Goal: Information Seeking & Learning: Learn about a topic

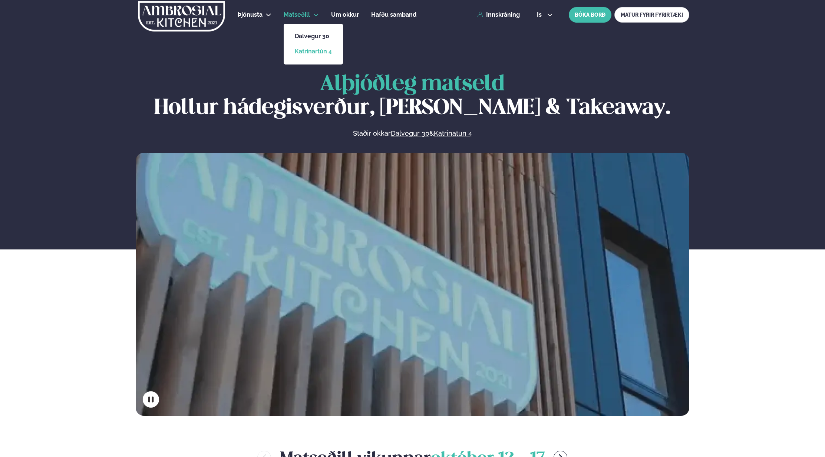
click at [320, 51] on link "Katrínartún 4" at bounding box center [313, 52] width 37 height 6
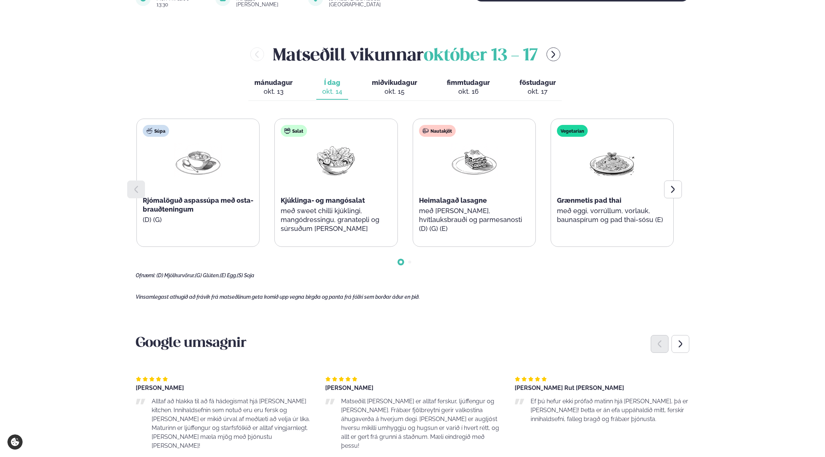
scroll to position [297, 0]
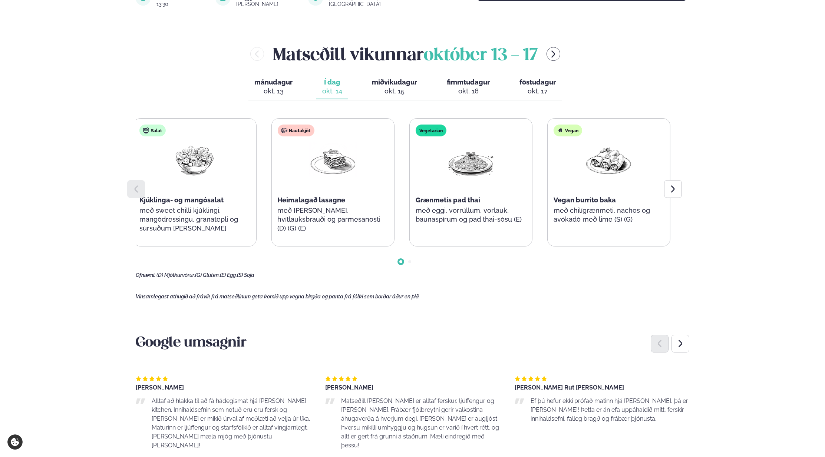
click at [415, 223] on div "Vegetarian Grænmetis pad thai með eggi, vorrúllum, vorlauk, baunaspírum og pad …" at bounding box center [471, 178] width 122 height 119
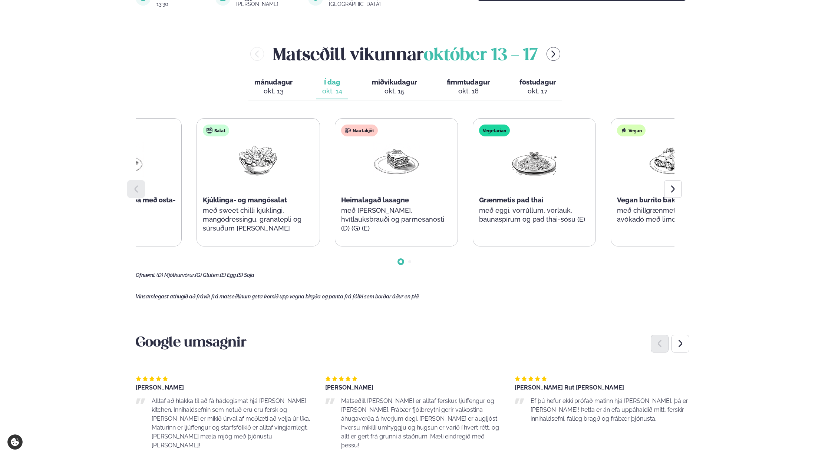
click at [548, 225] on div "Vegetarian Grænmetis pad thai með eggi, vorrúllum, vorlauk, baunaspírum og pad …" at bounding box center [534, 178] width 122 height 119
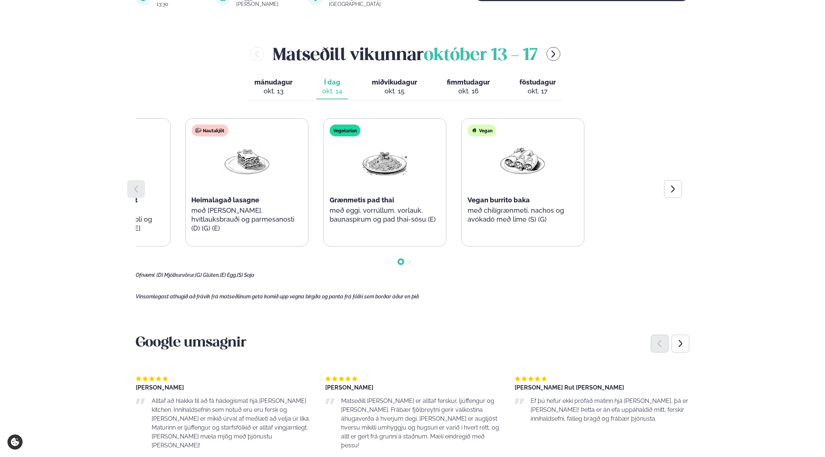
click at [253, 231] on div "Súpa Rjómalöguð aspassúpa með osta-brauðteningum (D) (G) Salat Kjúklinga- og ma…" at bounding box center [177, 182] width 537 height 128
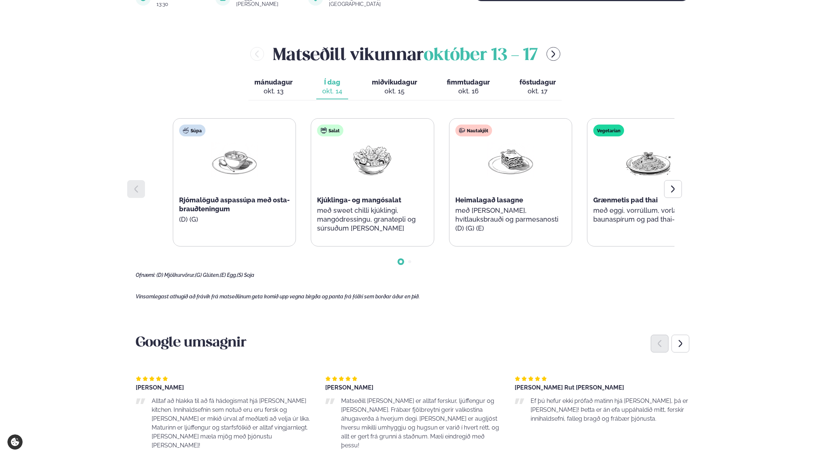
click at [543, 231] on div "Nautakjöt Heimalagað lasagne með [PERSON_NAME], hvítlauksbrauði og parmesanosti…" at bounding box center [510, 183] width 122 height 128
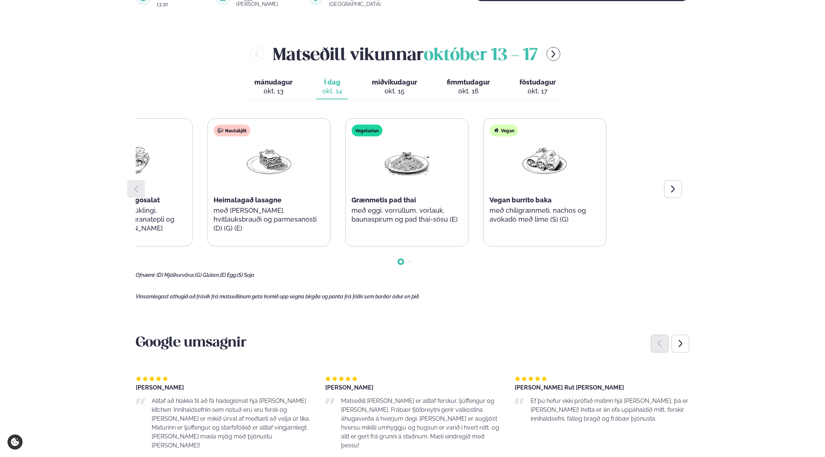
click at [242, 229] on div "Súpa Rjómalöguð aspassúpa með osta-brauðteningum (D) (G) Salat Kjúklinga- og ma…" at bounding box center [199, 182] width 537 height 128
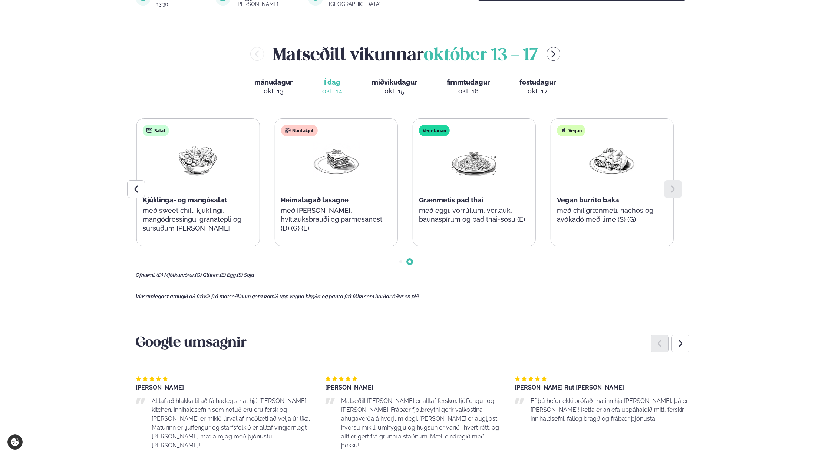
click at [536, 214] on div "Súpa Rjómalöguð aspassúpa með osta-brauðteningum (D) (G) Salat Kjúklinga- og ma…" at bounding box center [267, 182] width 537 height 128
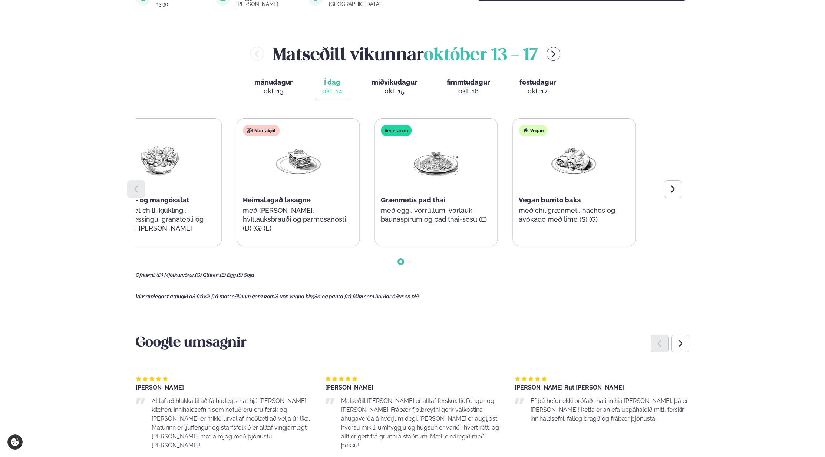
click at [239, 204] on div "Súpa Rjómalöguð aspassúpa með osta-brauðteningum (D) (G) Salat Kjúklinga- og ma…" at bounding box center [228, 182] width 537 height 128
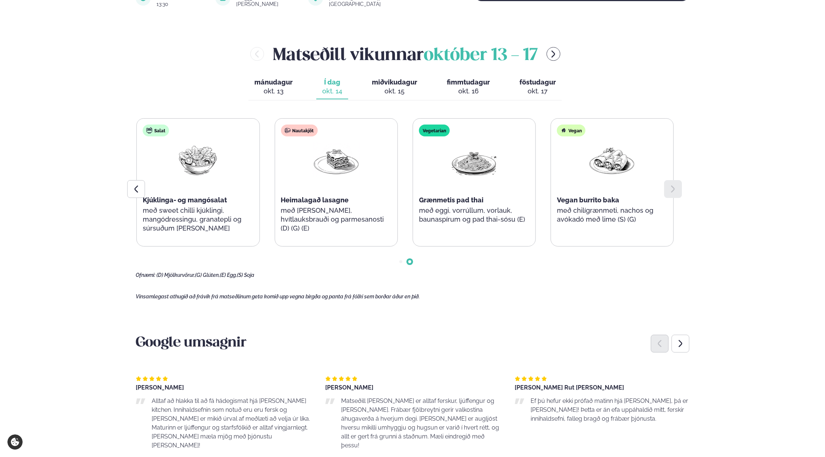
click at [536, 193] on div "Súpa Rjómalöguð aspassúpa með osta-brauðteningum (D) (G) Salat Kjúklinga- og ma…" at bounding box center [267, 182] width 537 height 128
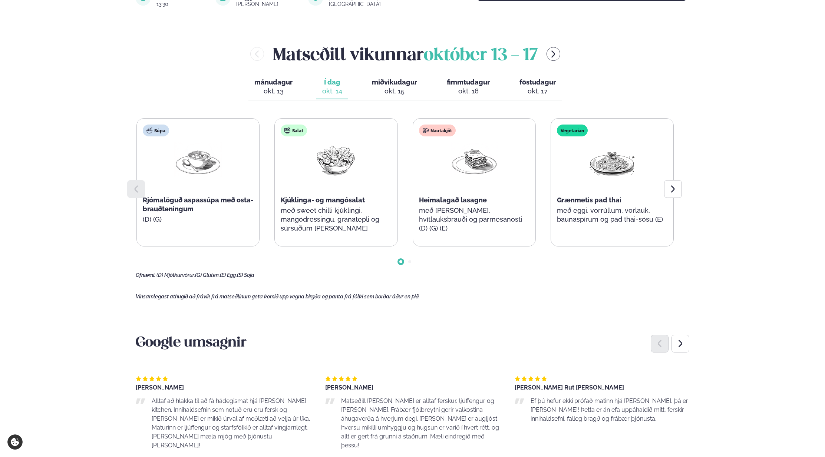
click at [557, 196] on span "Grænmetis pad thai" at bounding box center [589, 200] width 65 height 8
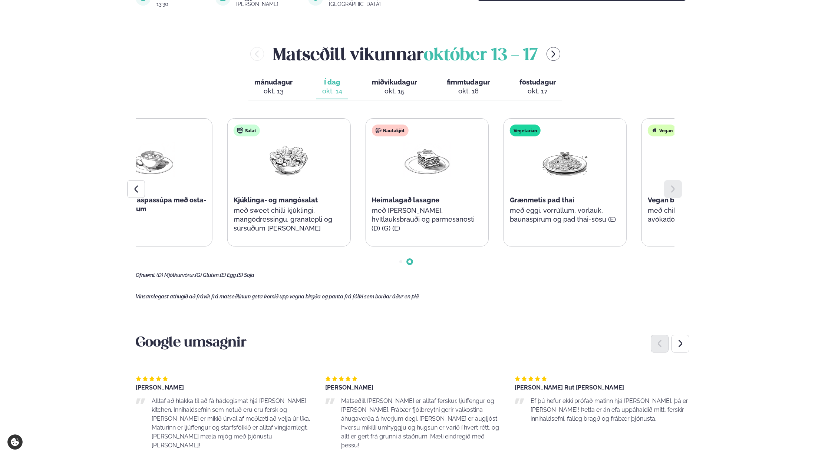
click at [561, 203] on div "Vegetarian Grænmetis pad thai með eggi, vorrúllum, vorlauk, baunaspírum og pad …" at bounding box center [565, 178] width 122 height 119
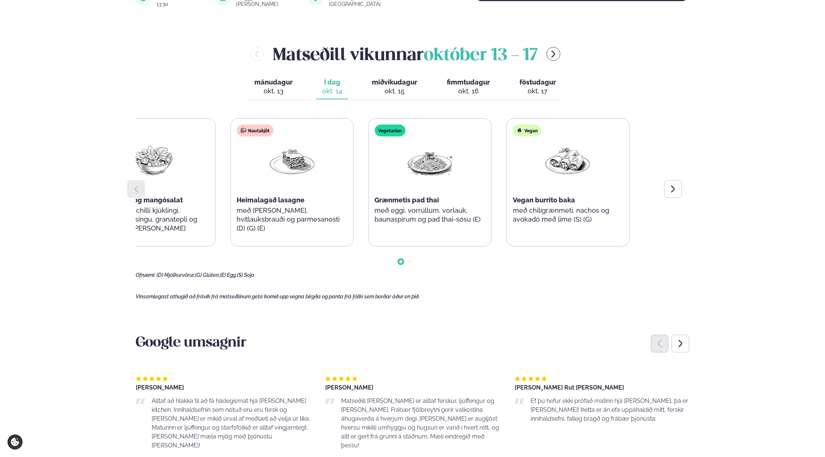
click at [336, 202] on div "Súpa Rjómalöguð aspassúpa með osta-brauðteningum (D) (G) Salat Kjúklinga- og ma…" at bounding box center [222, 182] width 537 height 128
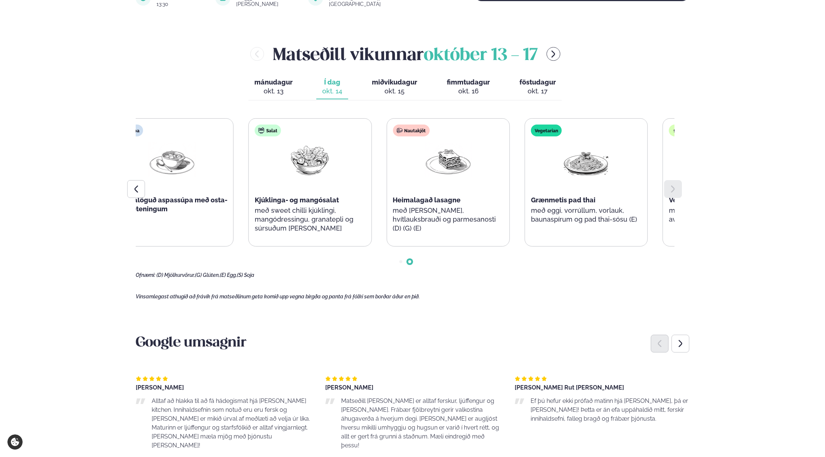
click at [509, 200] on div "Nautakjöt Heimalagað lasagne með [PERSON_NAME], hvítlauksbrauði og parmesanosti…" at bounding box center [448, 183] width 122 height 128
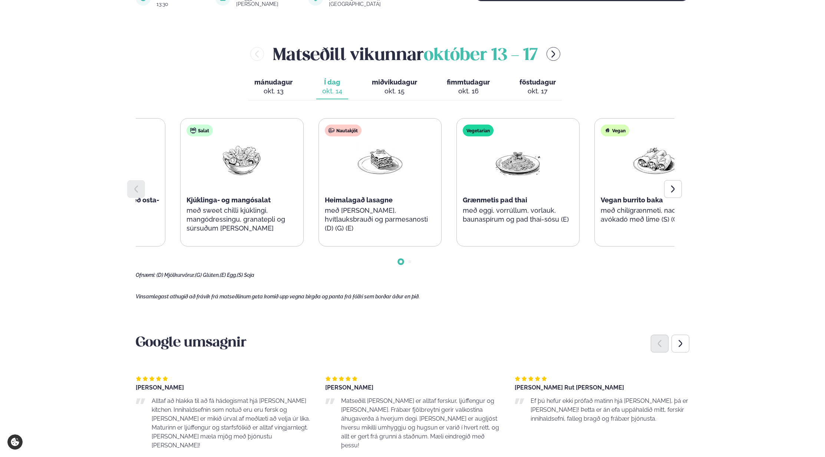
click at [318, 199] on div "Súpa Rjómalöguð aspassúpa með osta-brauðteningum (D) (G) Salat Kjúklinga- og ma…" at bounding box center [310, 182] width 537 height 128
